Goal: Find specific page/section: Find specific page/section

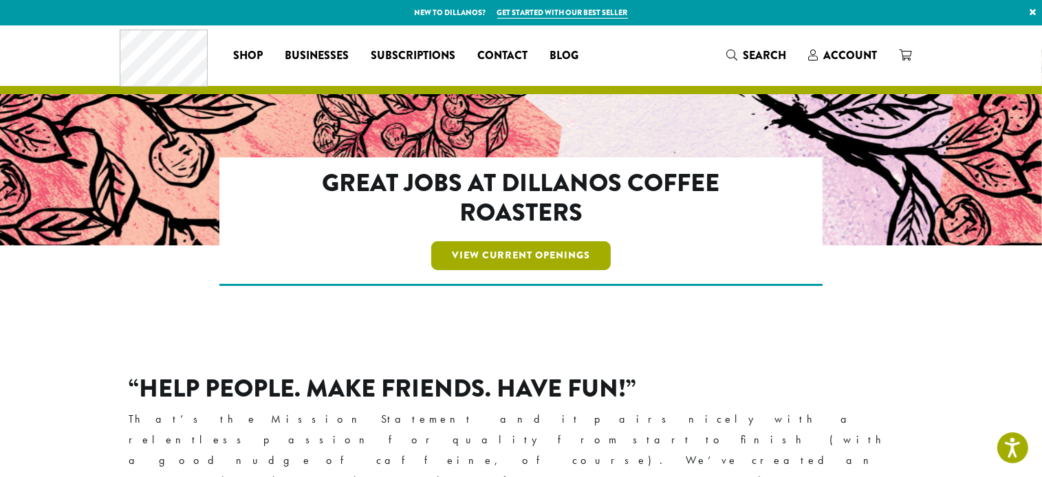
click at [510, 263] on link "View Current Openings" at bounding box center [520, 255] width 179 height 29
click at [544, 254] on link "View Current Openings" at bounding box center [520, 255] width 179 height 29
